Goal: Navigation & Orientation: Go to known website

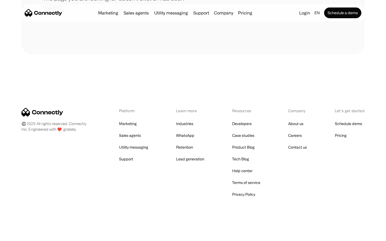
scroll to position [98, 0]
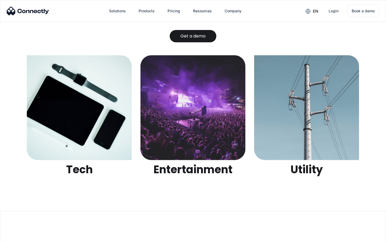
scroll to position [1692, 0]
